Goal: Navigation & Orientation: Find specific page/section

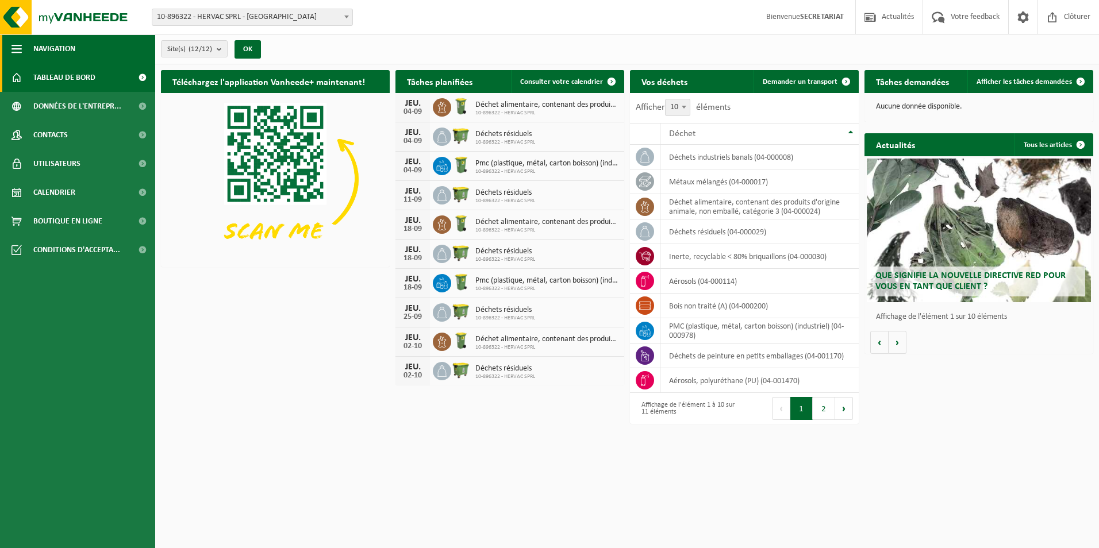
click at [53, 47] on span "Navigation" at bounding box center [54, 48] width 42 height 29
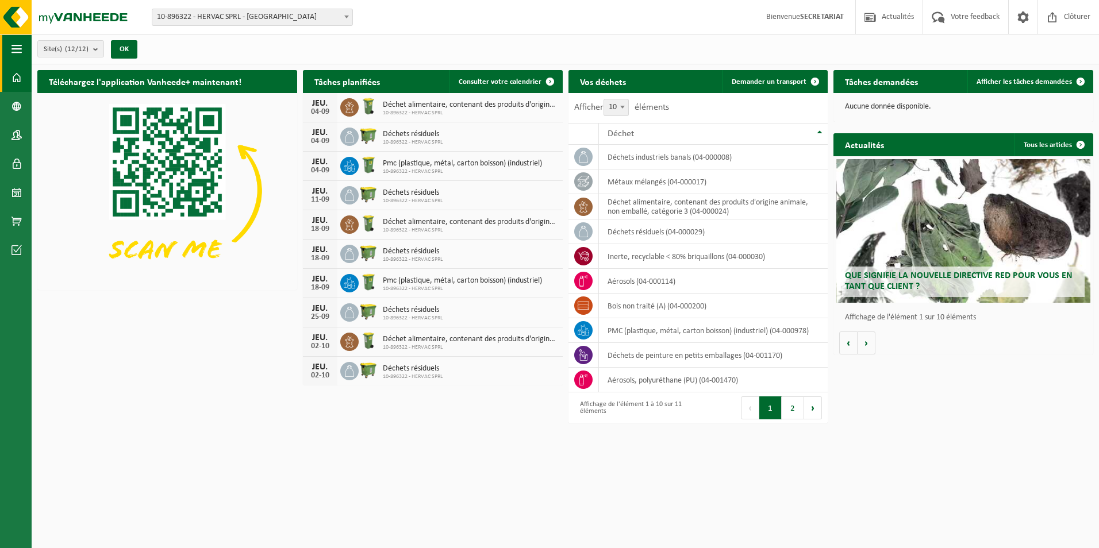
click at [20, 47] on span "button" at bounding box center [16, 48] width 10 height 29
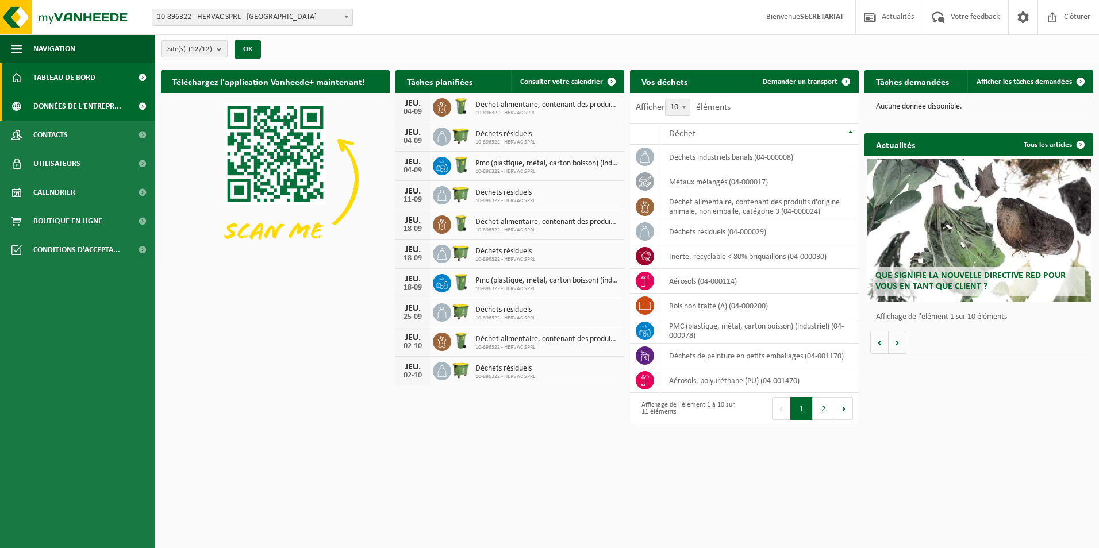
click at [62, 105] on span "Données de l'entrepr..." at bounding box center [77, 106] width 88 height 29
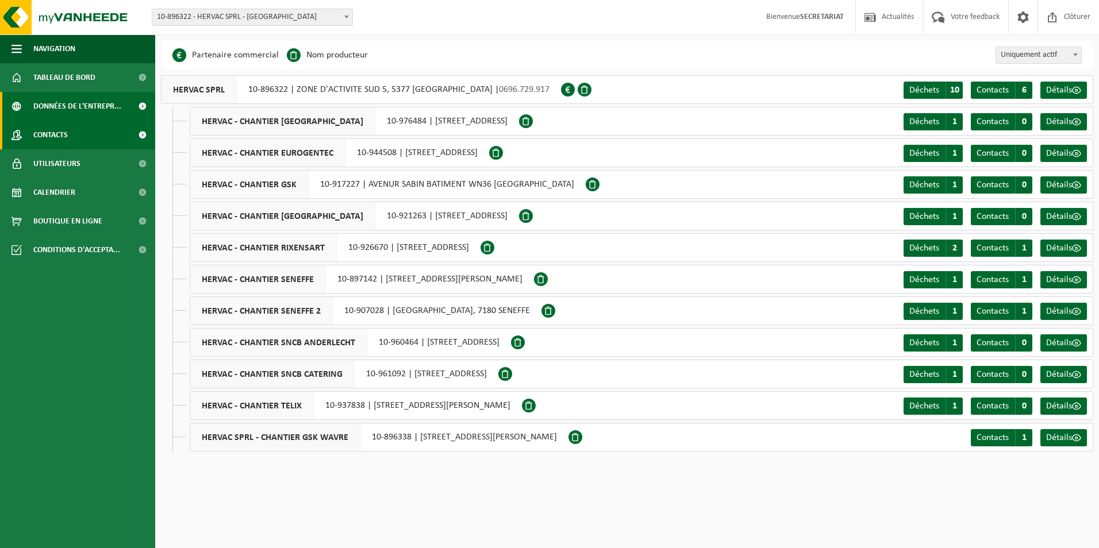
click at [62, 136] on span "Contacts" at bounding box center [50, 135] width 34 height 29
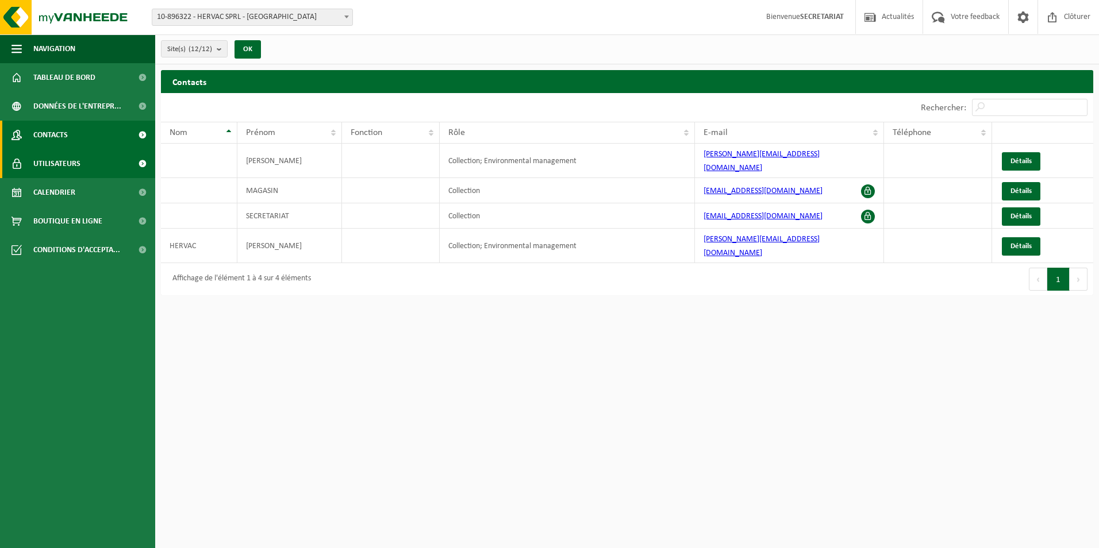
click at [67, 160] on span "Utilisateurs" at bounding box center [56, 163] width 47 height 29
